Goal: Information Seeking & Learning: Learn about a topic

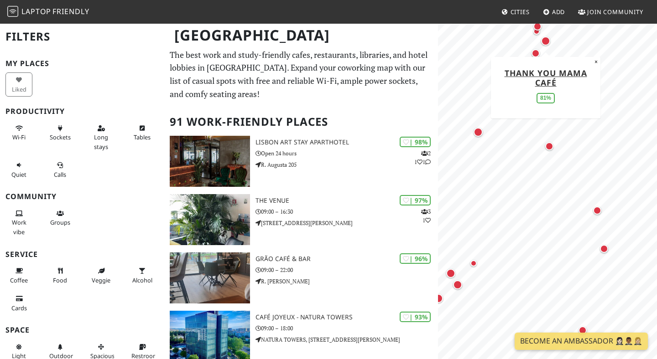
click at [546, 42] on div "Map marker" at bounding box center [545, 40] width 9 height 9
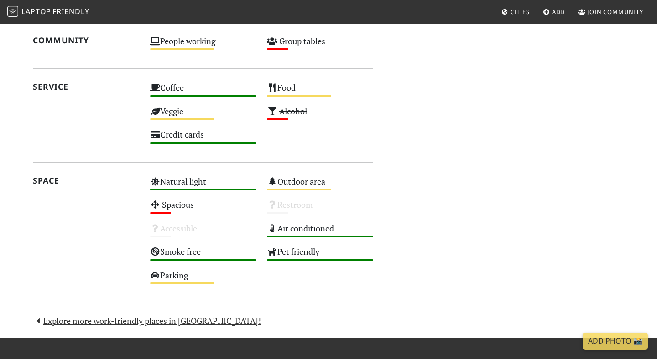
scroll to position [610, 0]
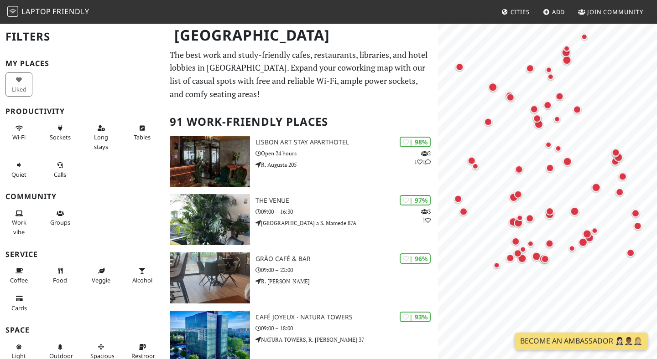
drag, startPoint x: 536, startPoint y: 238, endPoint x: 536, endPoint y: 171, distance: 66.1
click at [556, 169] on div "Map marker" at bounding box center [550, 168] width 12 height 12
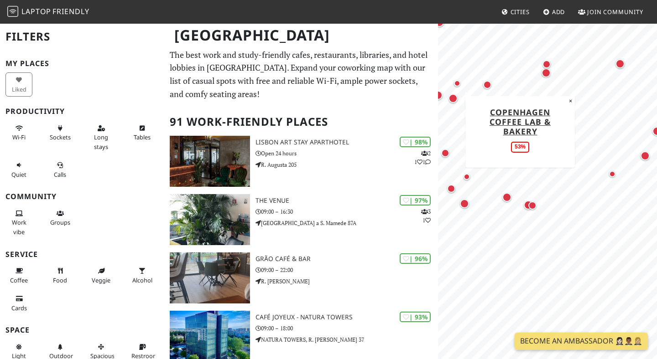
click at [456, 82] on div "Map marker" at bounding box center [457, 83] width 6 height 6
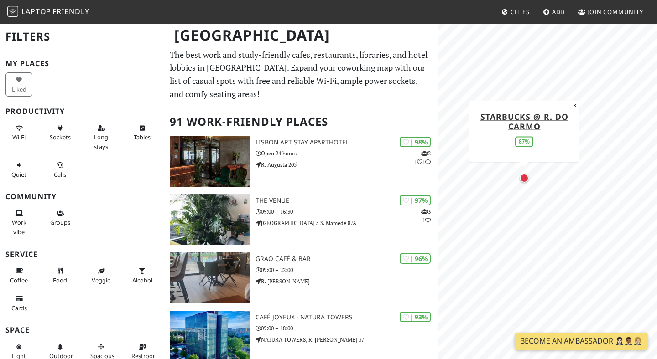
click at [523, 174] on div "Map marker" at bounding box center [524, 178] width 9 height 9
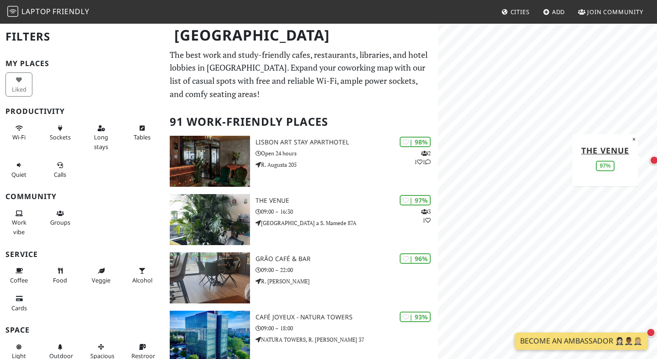
drag, startPoint x: 515, startPoint y: 208, endPoint x: 649, endPoint y: 158, distance: 142.2
click at [649, 158] on div "Map marker" at bounding box center [654, 160] width 13 height 13
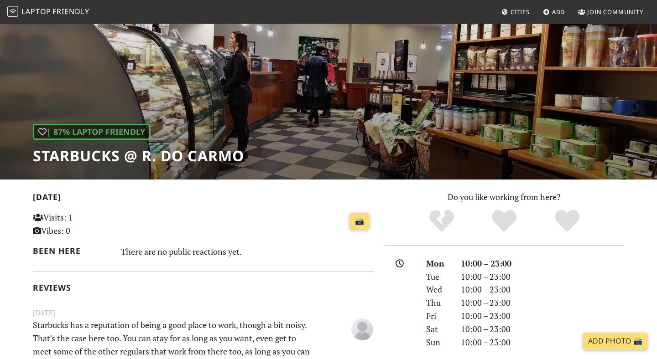
scroll to position [43, 0]
